Goal: Task Accomplishment & Management: Use online tool/utility

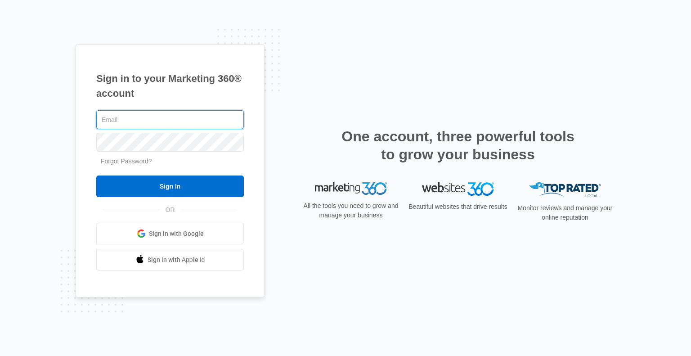
click at [185, 117] on input "text" at bounding box center [170, 119] width 148 height 19
type input "[EMAIL_ADDRESS][DOMAIN_NAME]"
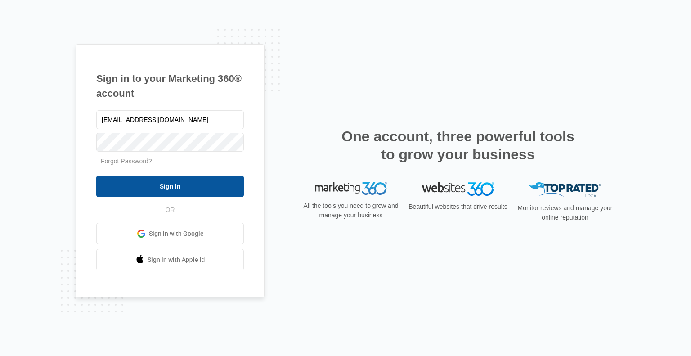
click at [208, 189] on input "Sign In" at bounding box center [170, 187] width 148 height 22
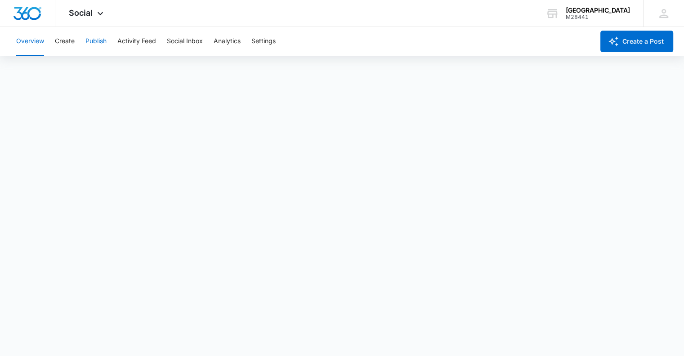
click at [91, 45] on button "Publish" at bounding box center [96, 41] width 21 height 29
click at [398, 22] on div "Social Apps Reputation Websites Forms CRM Email Social Shop Payments POS Conten…" at bounding box center [342, 13] width 684 height 27
click at [70, 73] on button "Schedules" at bounding box center [69, 68] width 31 height 25
click at [68, 42] on button "Create" at bounding box center [65, 41] width 20 height 29
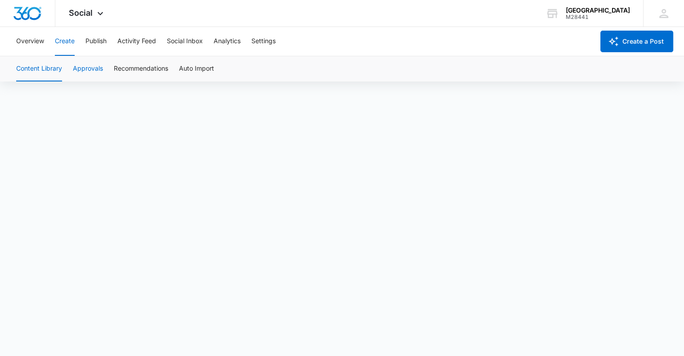
click at [83, 68] on button "Approvals" at bounding box center [88, 68] width 30 height 25
click at [86, 41] on button "Publish" at bounding box center [96, 41] width 21 height 29
click at [69, 41] on button "Create" at bounding box center [65, 41] width 20 height 29
click at [85, 68] on button "Approvals" at bounding box center [88, 68] width 30 height 25
click at [48, 69] on button "Content Library" at bounding box center [39, 68] width 46 height 25
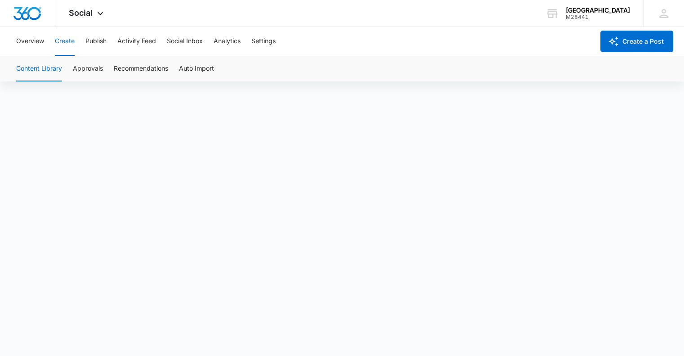
click at [64, 40] on button "Create" at bounding box center [65, 41] width 20 height 29
click at [103, 41] on button "Publish" at bounding box center [96, 41] width 21 height 29
click at [61, 41] on button "Create" at bounding box center [65, 41] width 20 height 29
click at [91, 66] on button "Approvals" at bounding box center [88, 68] width 30 height 25
click at [92, 41] on button "Publish" at bounding box center [96, 41] width 21 height 29
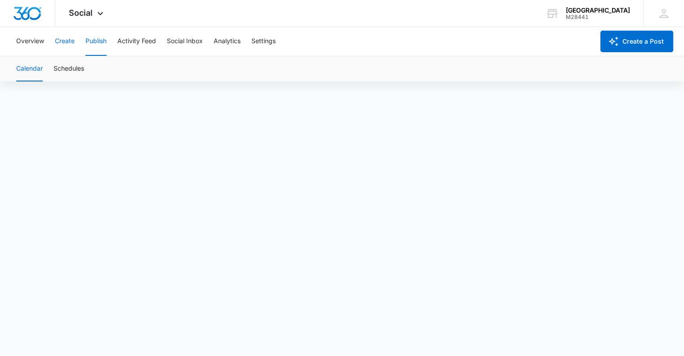
click at [68, 42] on button "Create" at bounding box center [65, 41] width 20 height 29
click at [104, 72] on div "Content Library Approvals Recommendations Auto Import" at bounding box center [342, 68] width 663 height 25
click at [101, 68] on button "Approvals" at bounding box center [88, 68] width 30 height 25
